Goal: Navigation & Orientation: Go to known website

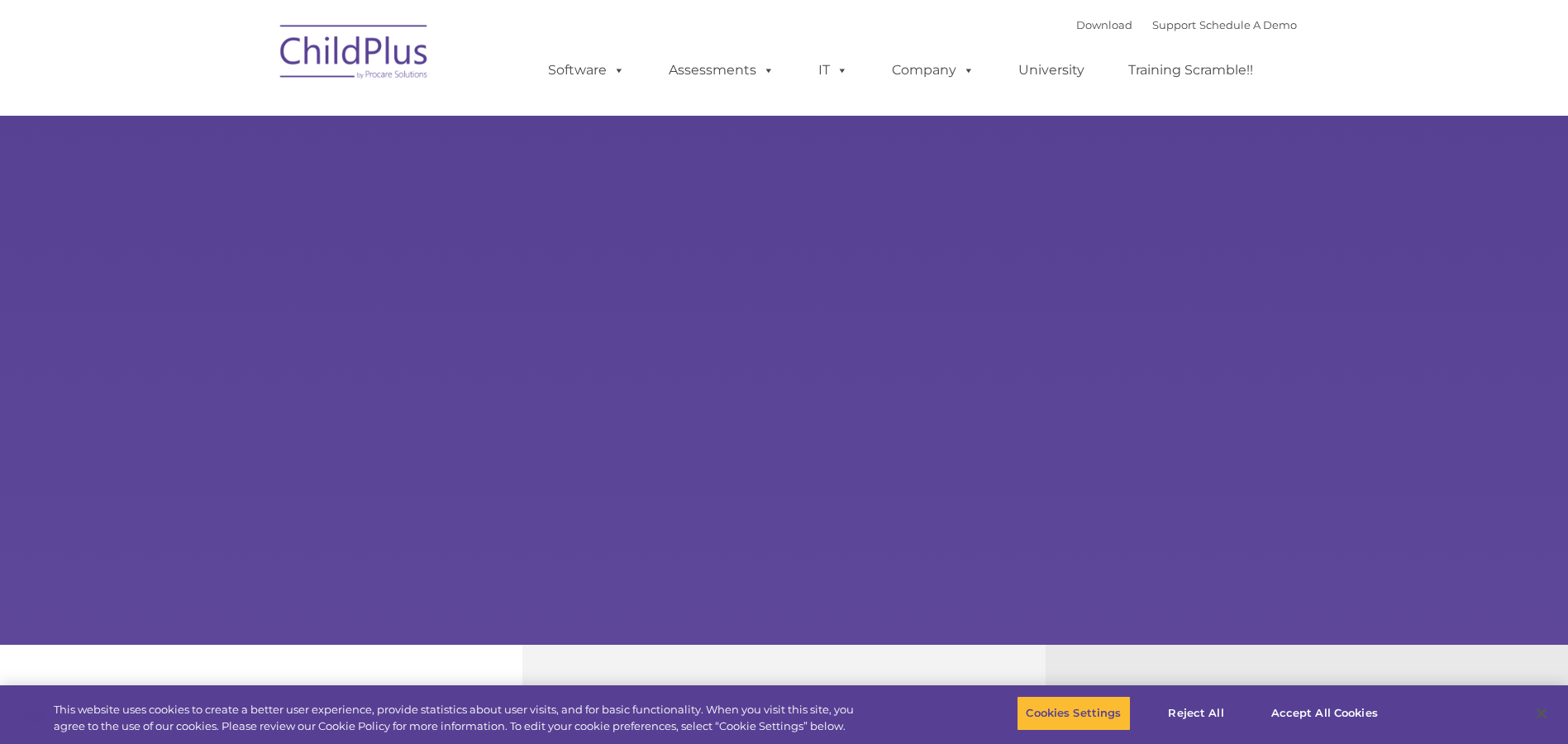
type input ""
select select "MEDIUM"
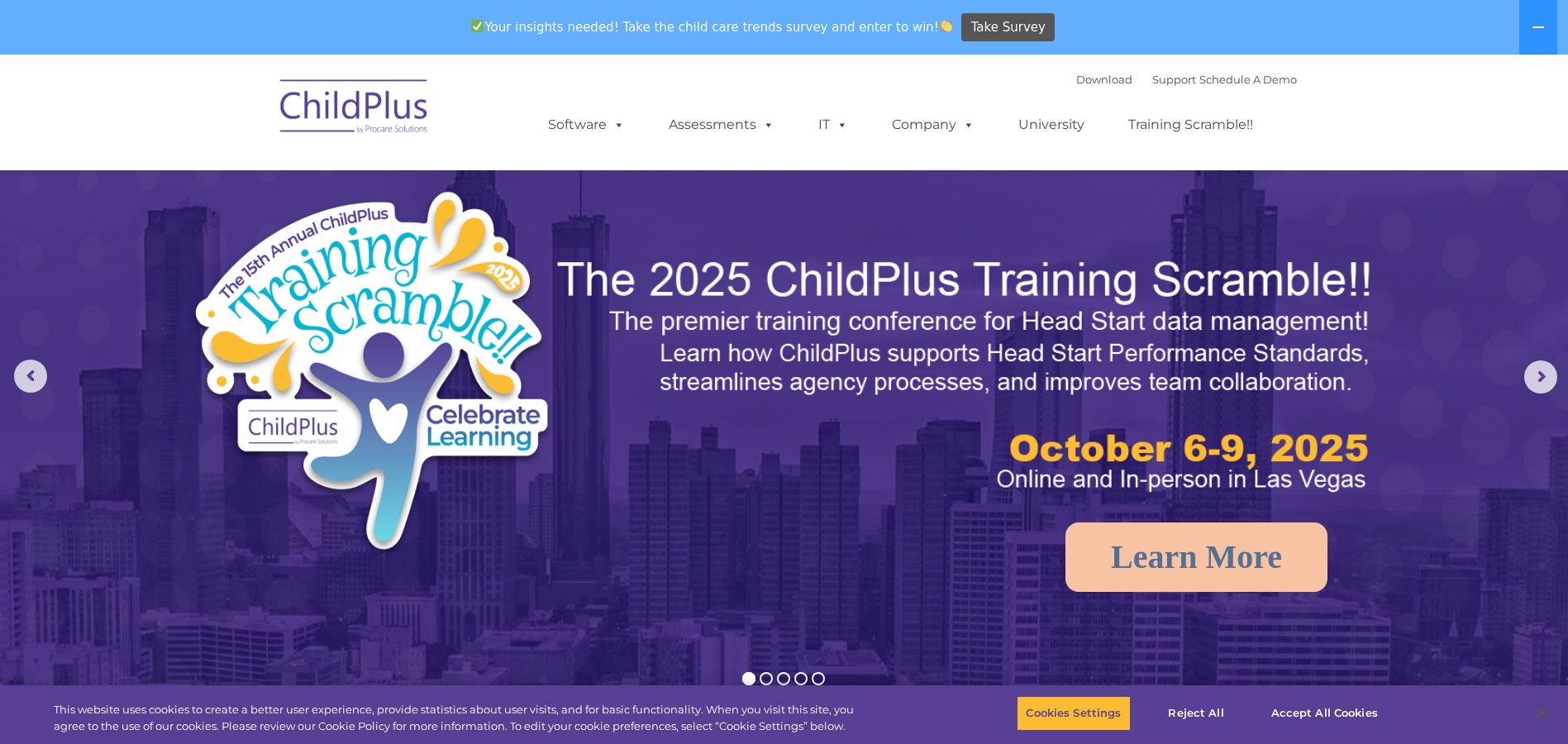
click at [382, 121] on img at bounding box center [355, 109] width 165 height 83
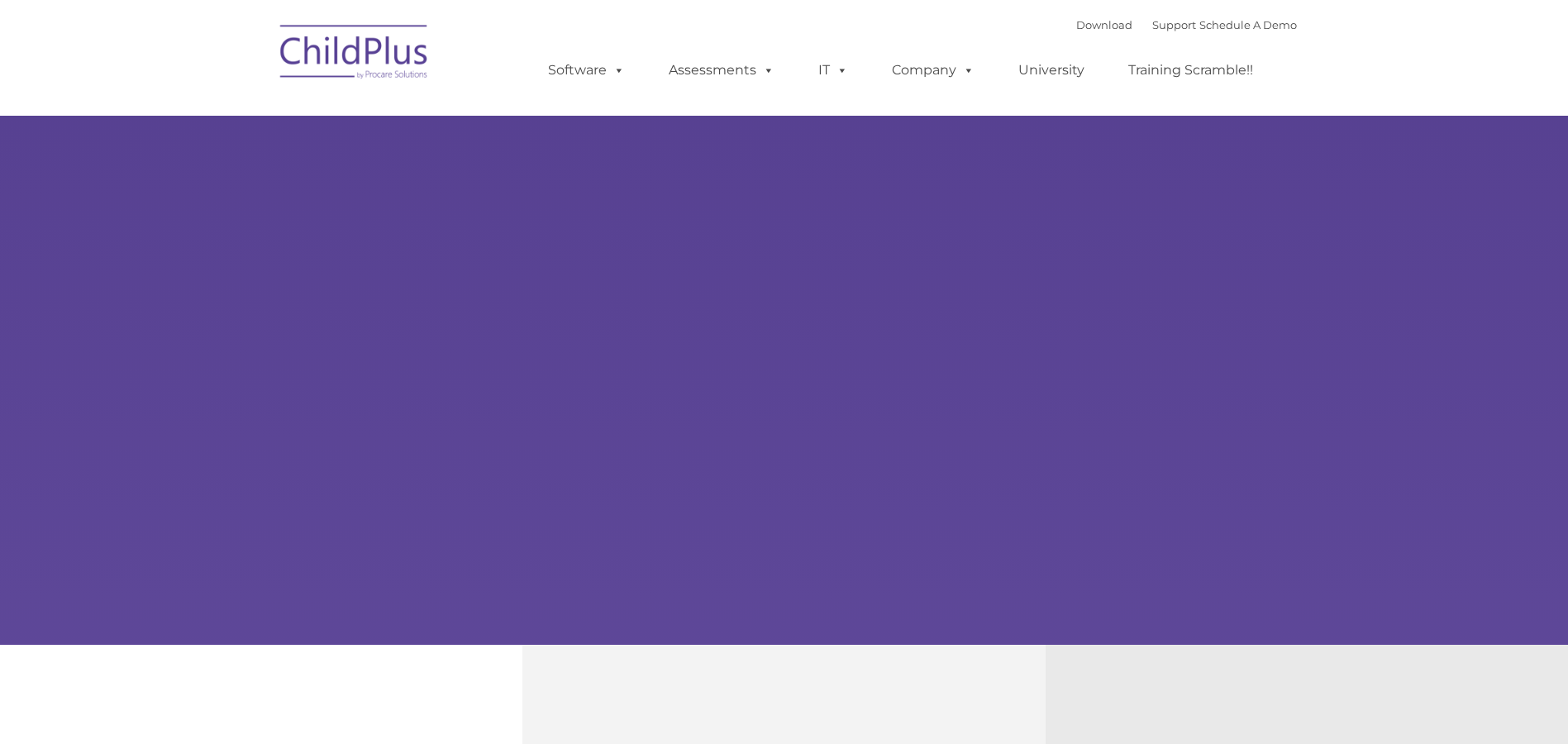
type input ""
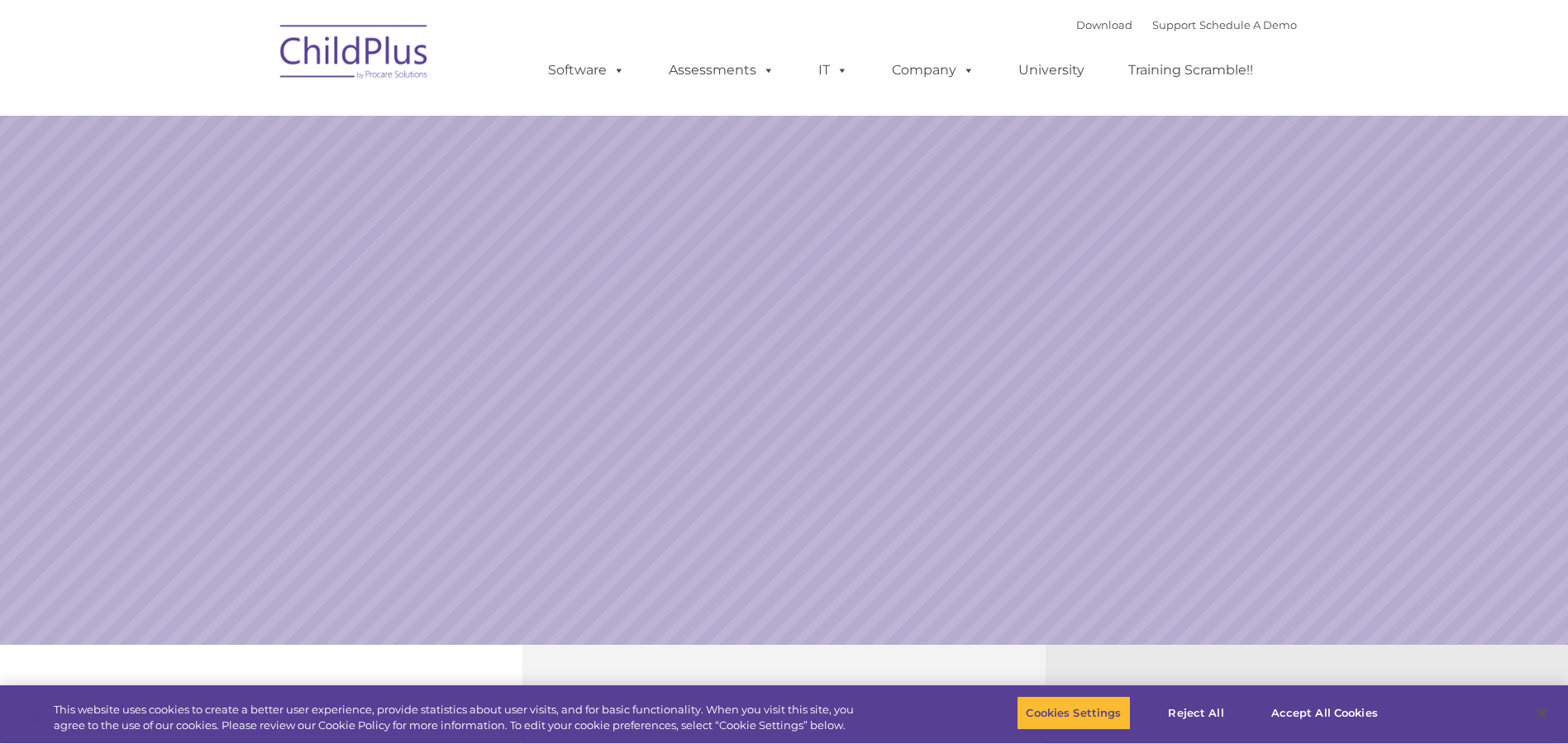
select select "MEDIUM"
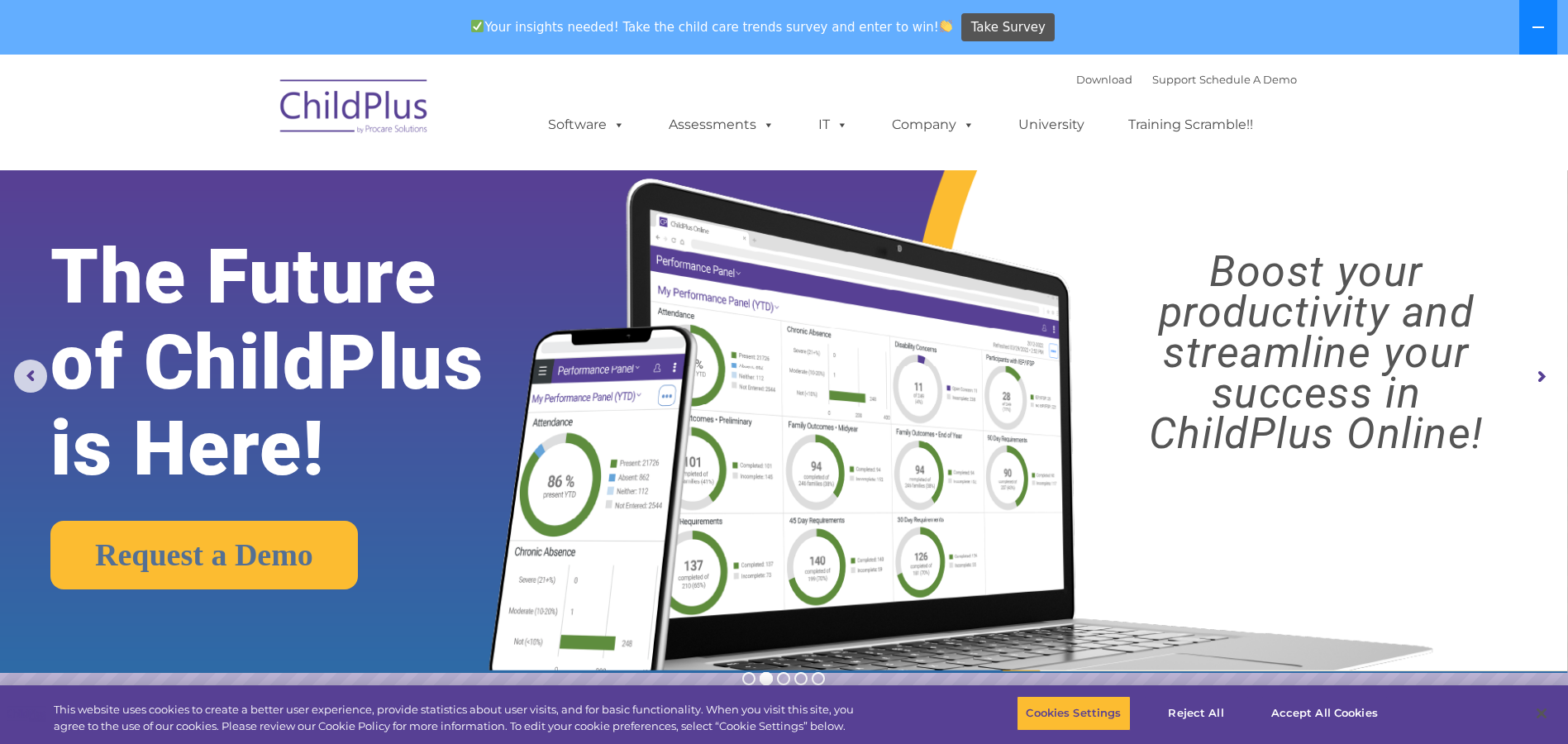
click at [1536, 21] on icon at bounding box center [1538, 27] width 13 height 13
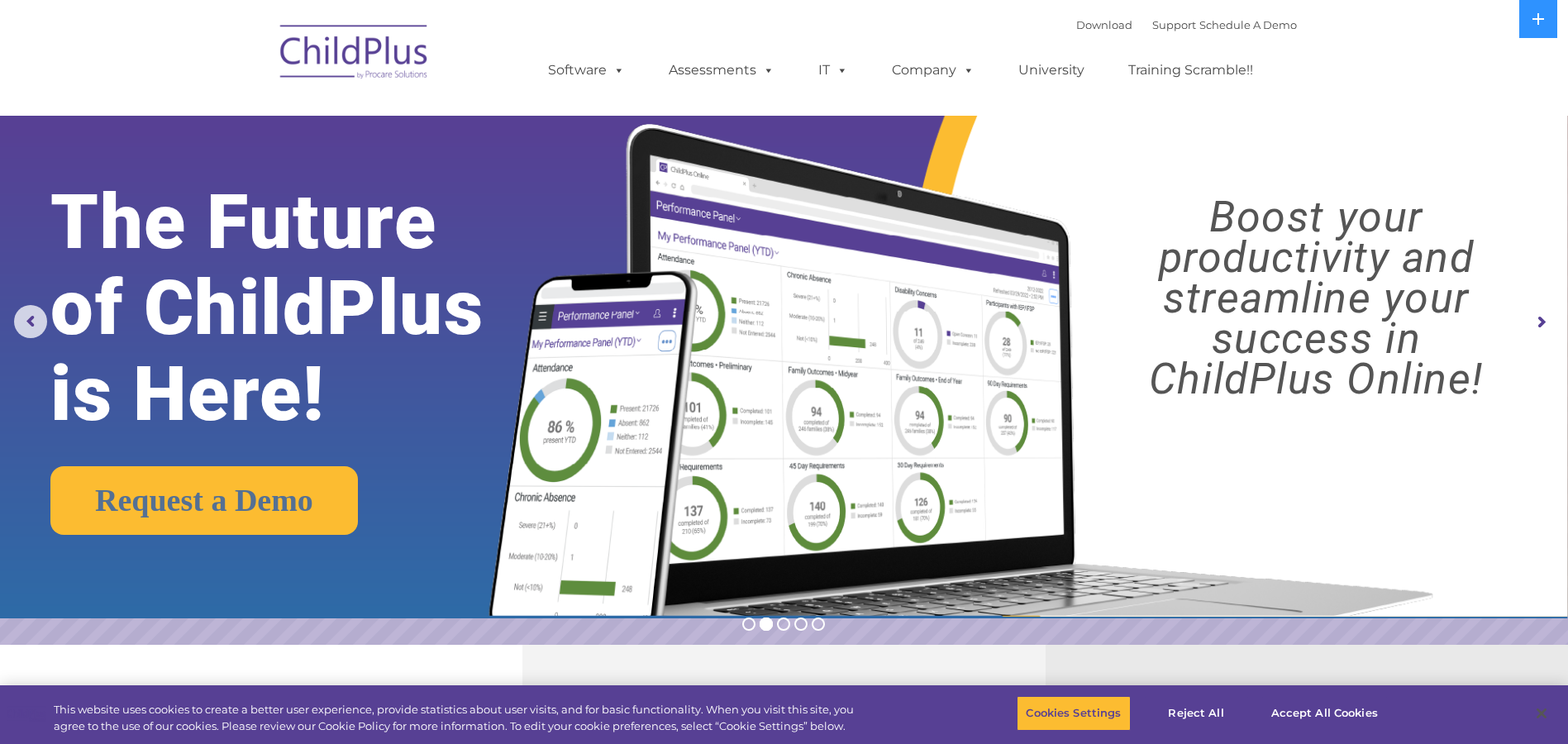
click at [1447, 53] on nav "Download Support | Schedule A Demo  MENU MENU Software ChildPlus: The original…" at bounding box center [784, 58] width 1568 height 115
click at [352, 59] on img at bounding box center [355, 54] width 165 height 83
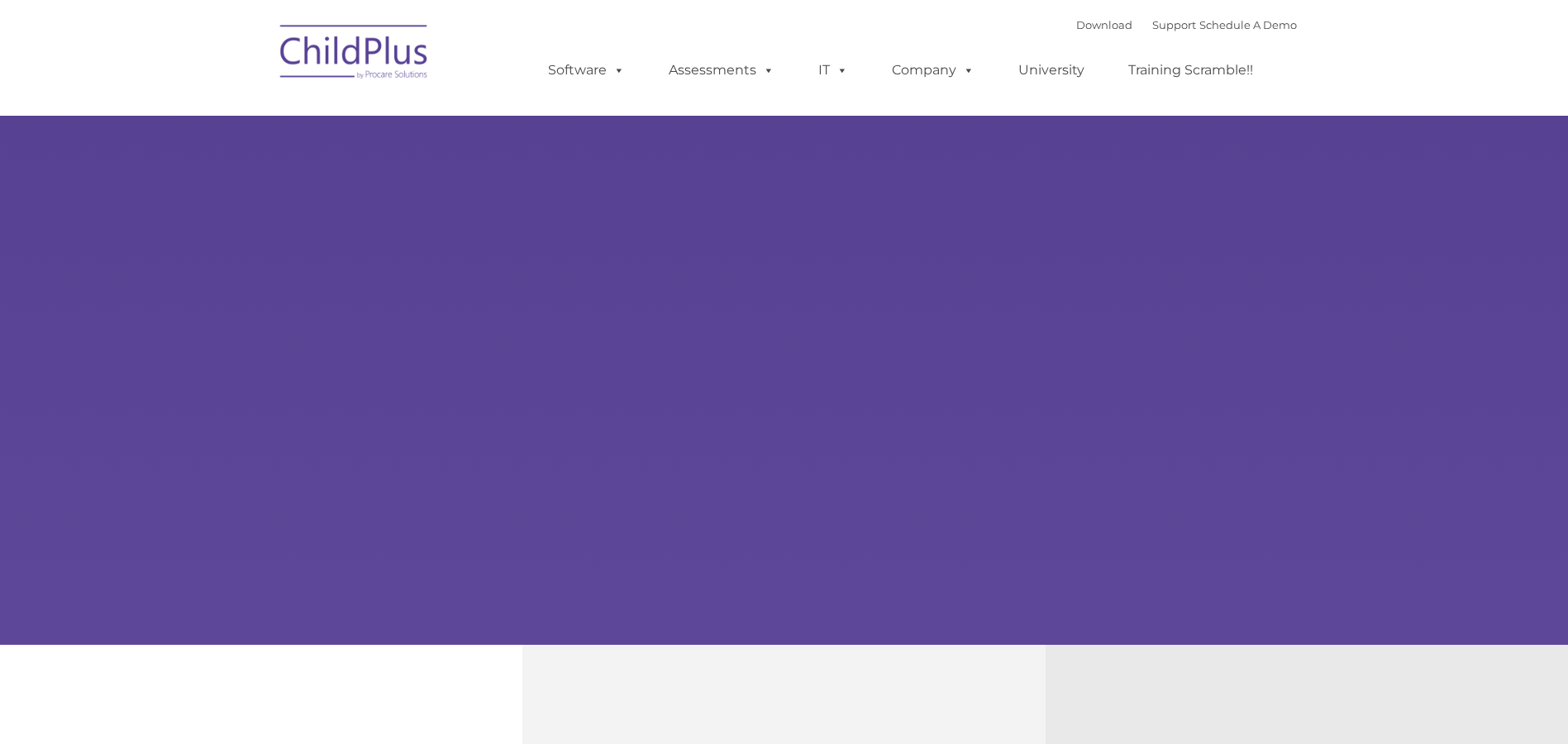
type input ""
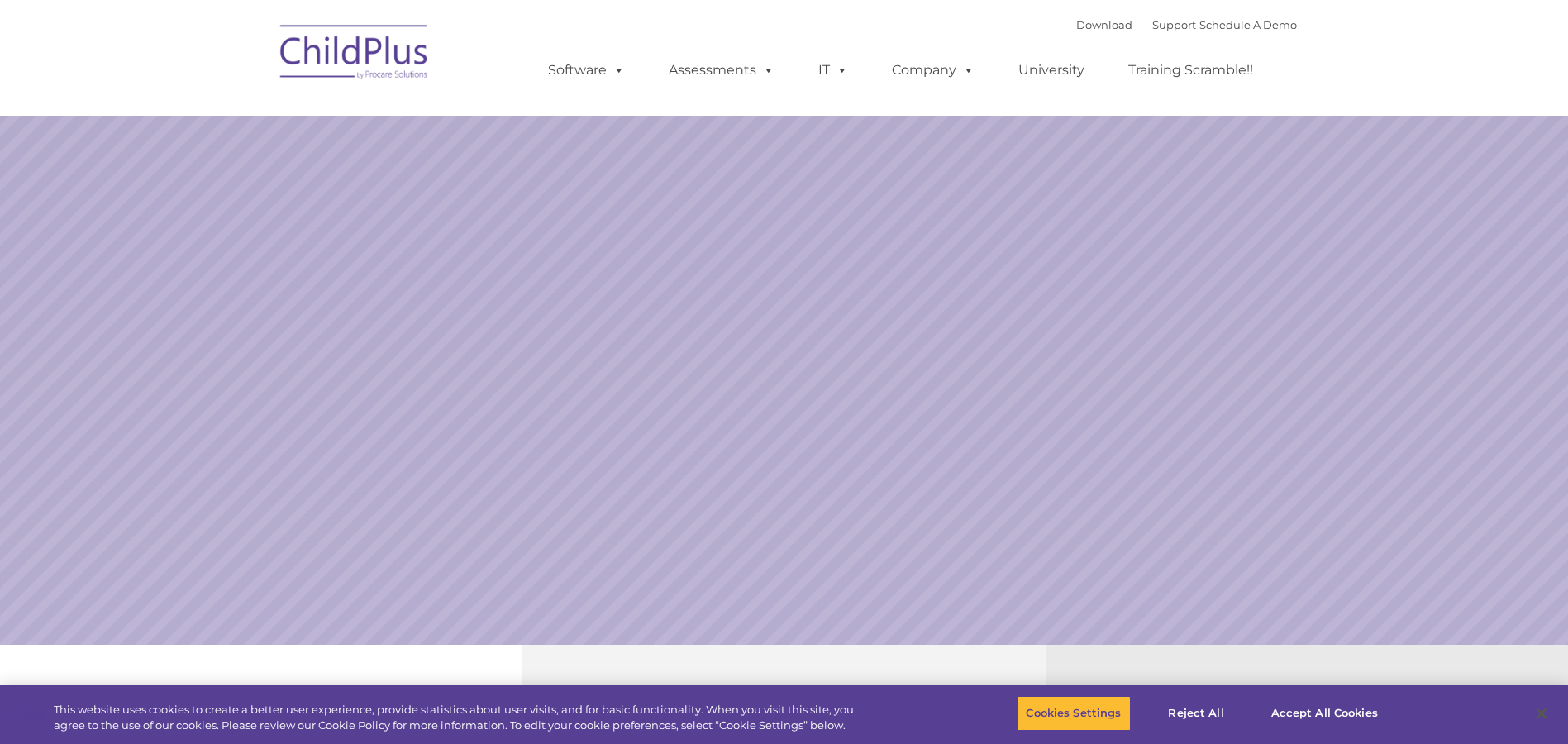
select select "MEDIUM"
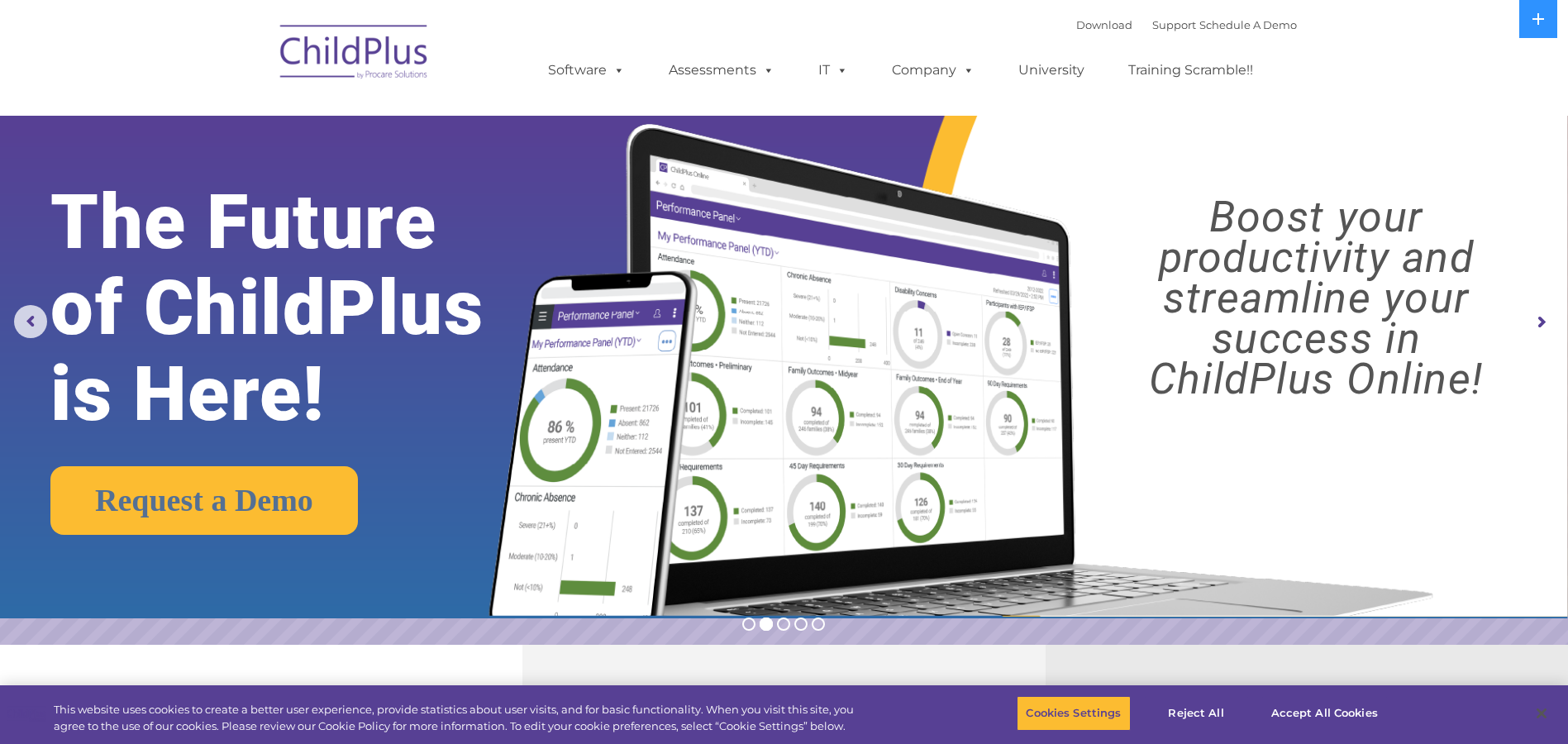
click at [392, 45] on img at bounding box center [355, 54] width 165 height 83
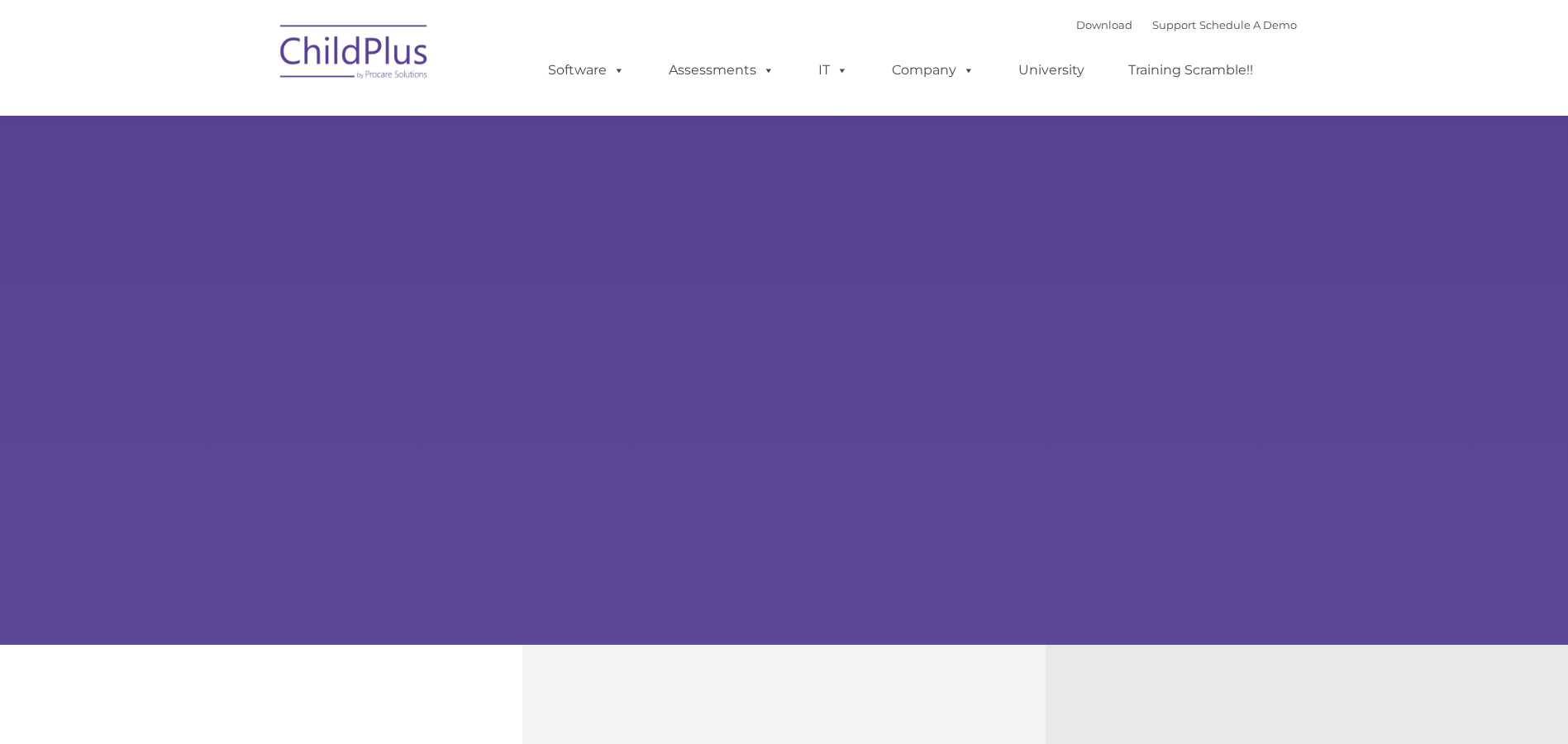
type input ""
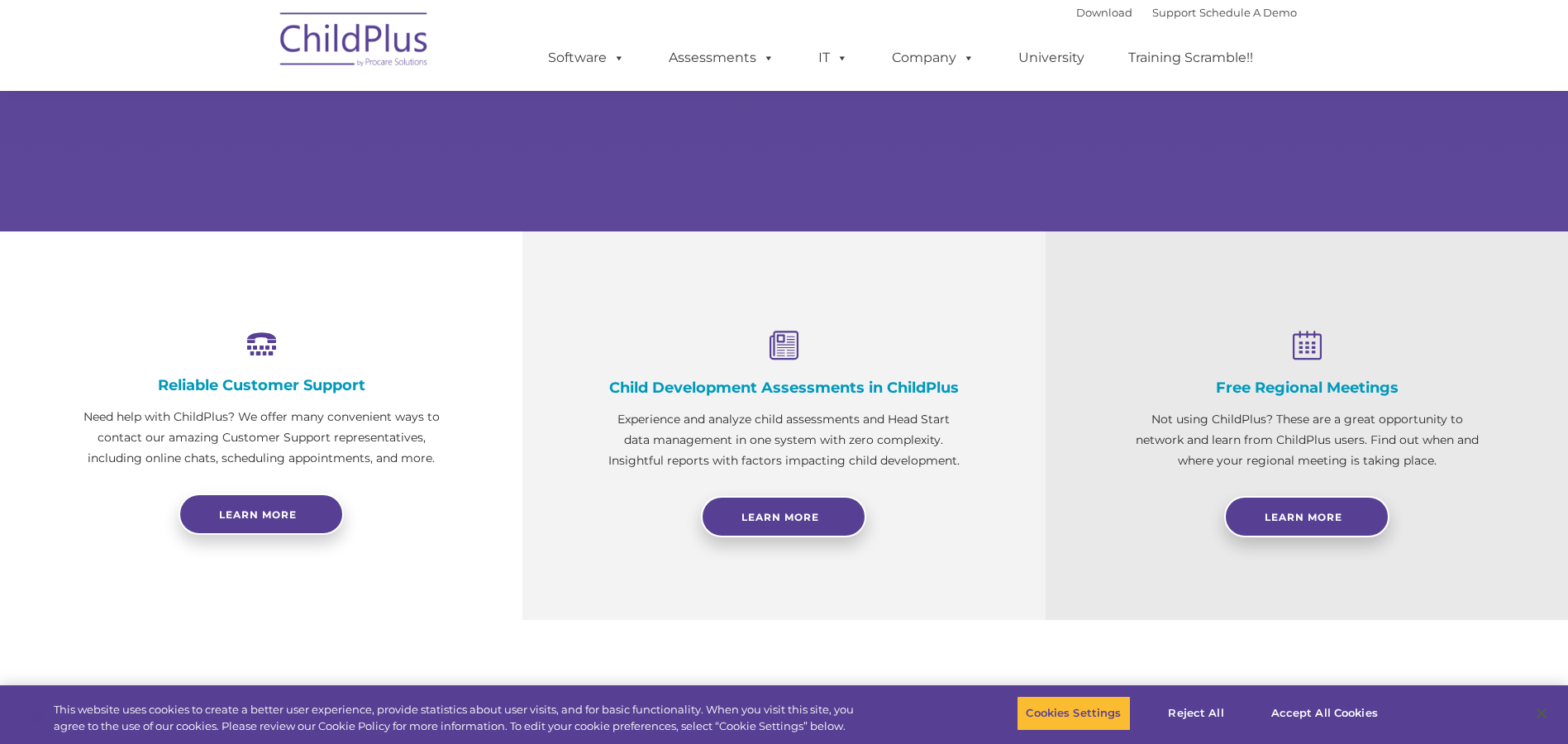
select select "MEDIUM"
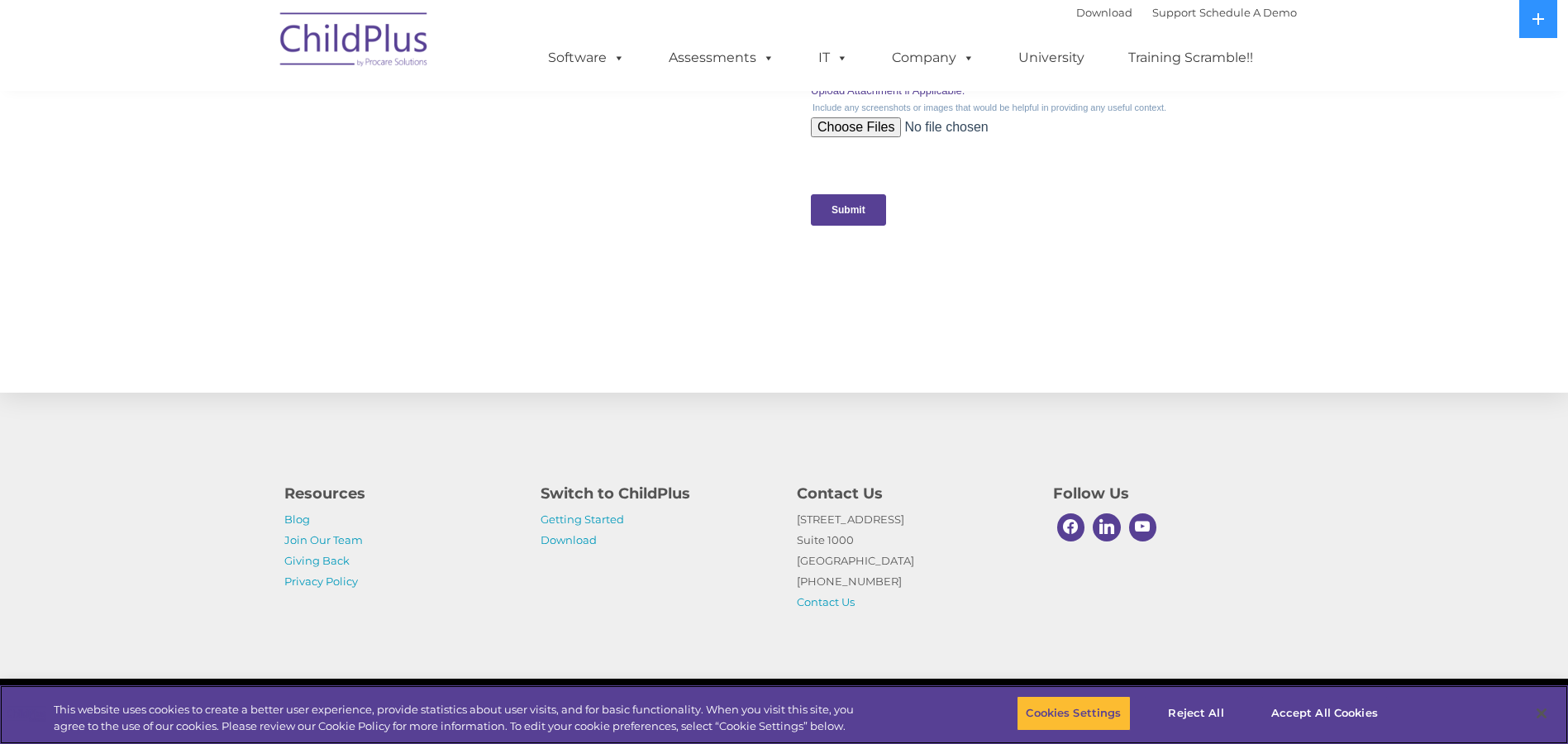
scroll to position [1617, 0]
click at [1326, 708] on button "Accept All Cookies" at bounding box center [1324, 714] width 125 height 34
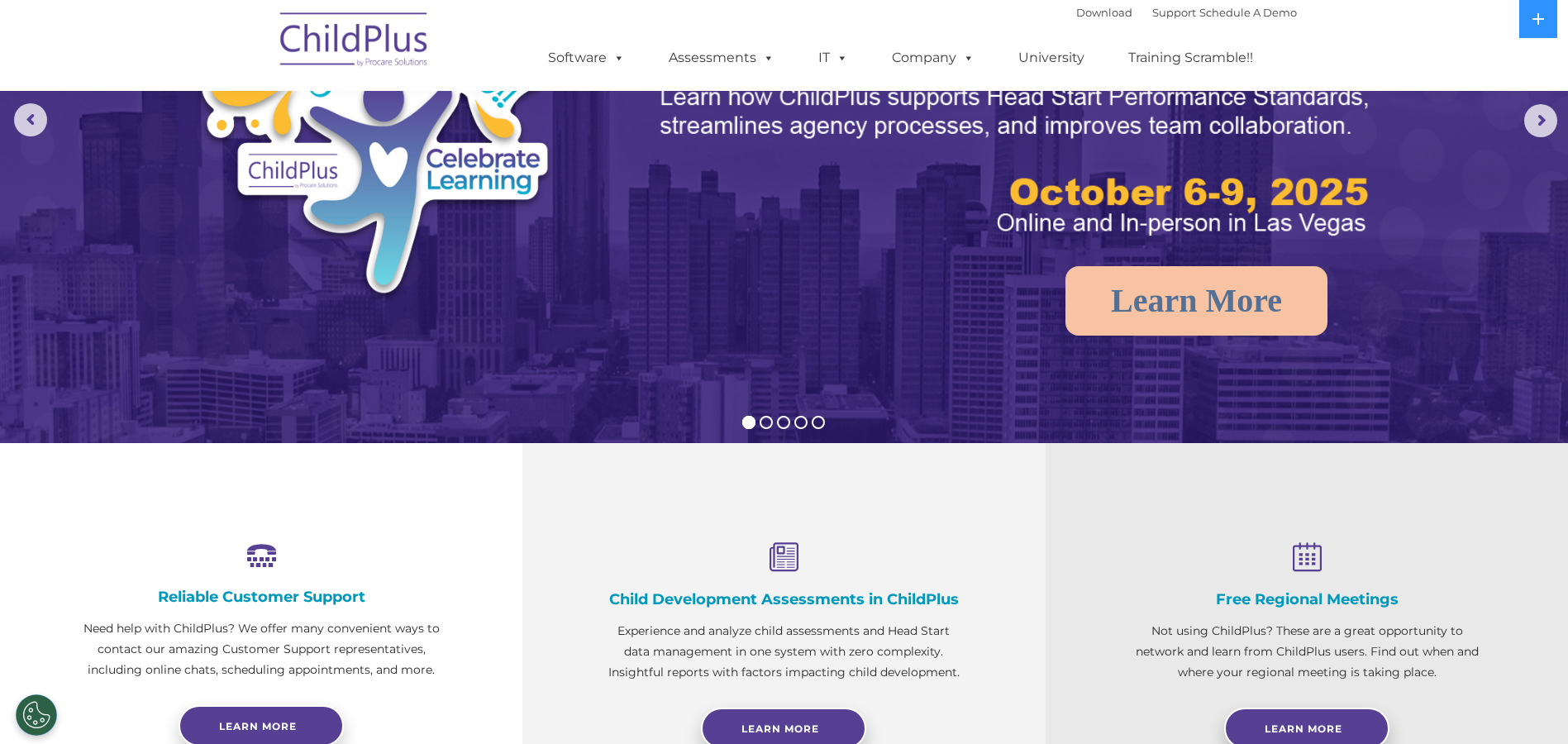
scroll to position [0, 0]
